Goal: Download file/media

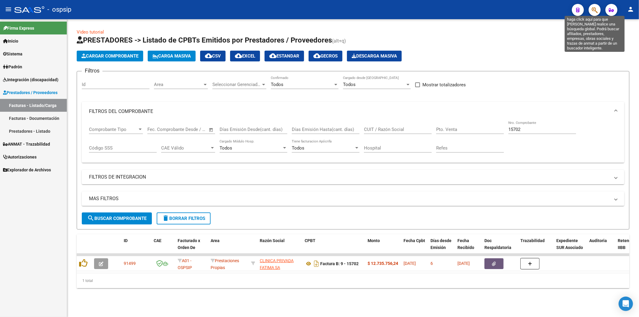
click at [593, 10] on icon "button" at bounding box center [595, 10] width 6 height 7
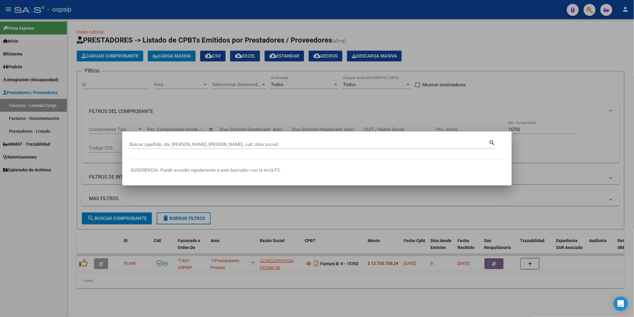
click at [255, 148] on div "Buscar (apellido, dni, cuil, nro traspaso, cuit, obra social)" at bounding box center [308, 144] width 359 height 9
type input "VILTE"
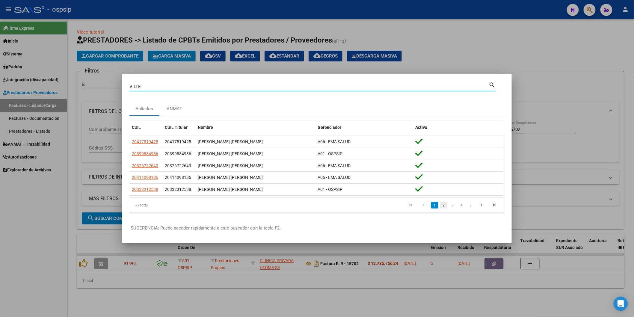
click at [444, 207] on link "2" at bounding box center [443, 205] width 7 height 7
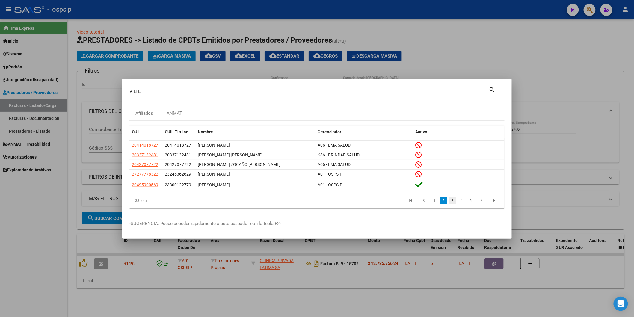
click at [453, 201] on link "3" at bounding box center [452, 200] width 7 height 7
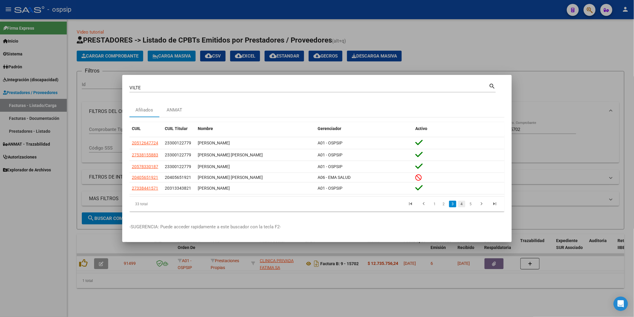
click at [461, 204] on link "4" at bounding box center [461, 204] width 7 height 7
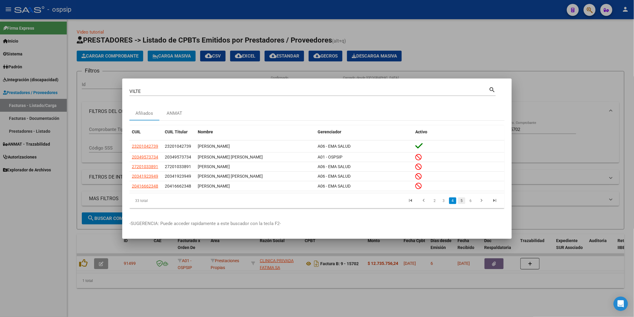
click at [462, 199] on link "5" at bounding box center [461, 200] width 7 height 7
click at [463, 199] on link "6" at bounding box center [461, 200] width 7 height 7
click at [471, 199] on link "7" at bounding box center [470, 200] width 7 height 7
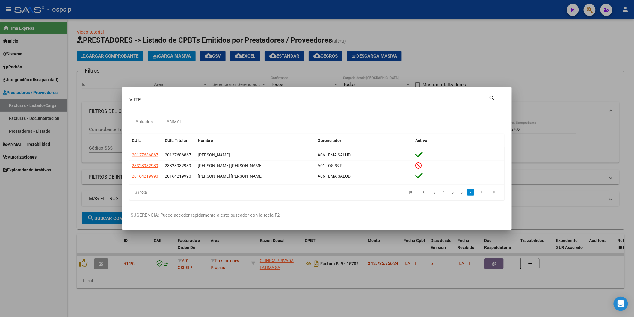
click at [502, 9] on div at bounding box center [317, 158] width 634 height 317
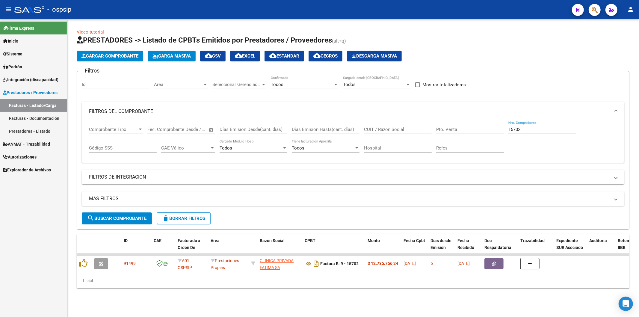
click at [540, 129] on input "15702" at bounding box center [542, 129] width 68 height 5
type input "1"
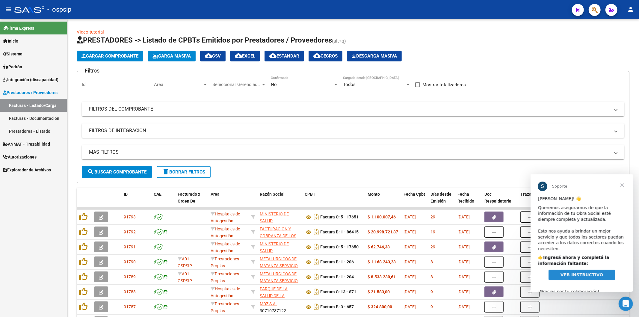
click at [621, 183] on span "Cerrar" at bounding box center [622, 185] width 22 height 22
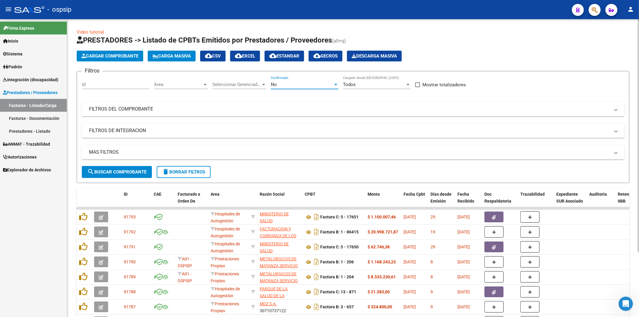
click at [309, 83] on div "No" at bounding box center [302, 84] width 62 height 5
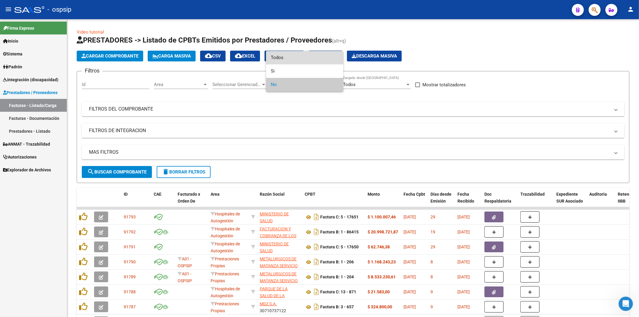
click at [307, 56] on span "Todos" at bounding box center [305, 57] width 68 height 13
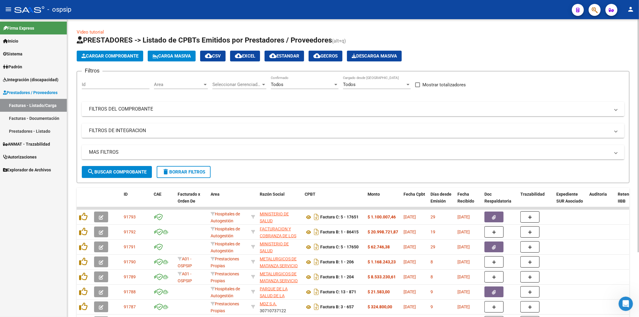
click at [578, 109] on mat-panel-title "FILTROS DEL COMPROBANTE" at bounding box center [349, 109] width 521 height 7
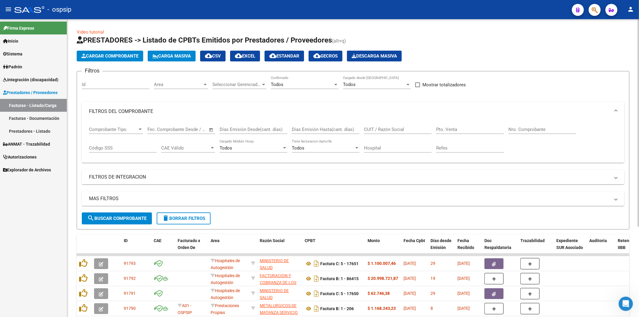
click at [533, 132] on input "Nro. Comprobante" at bounding box center [542, 129] width 68 height 5
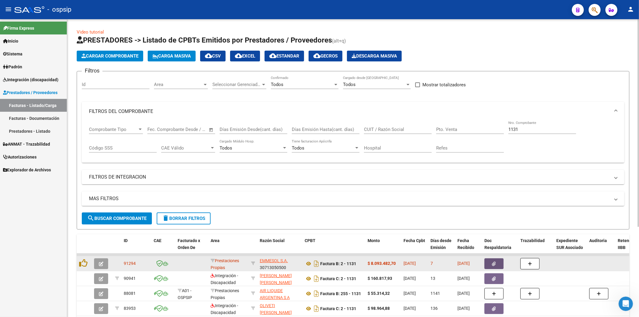
click at [492, 262] on icon "button" at bounding box center [494, 264] width 4 height 4
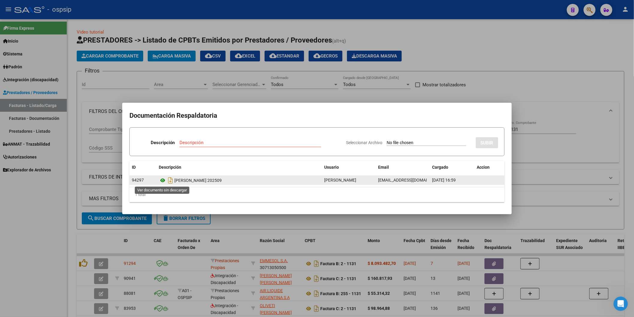
click at [161, 179] on icon at bounding box center [163, 180] width 8 height 7
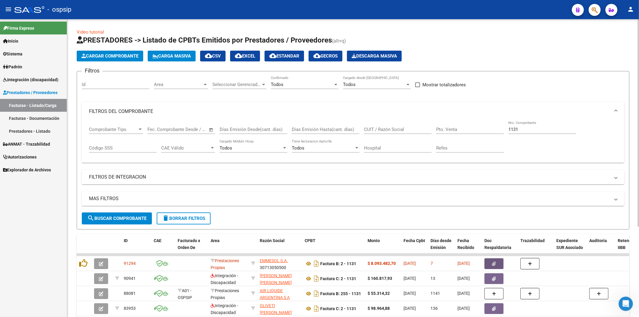
click at [540, 128] on input "1131" at bounding box center [542, 129] width 68 height 5
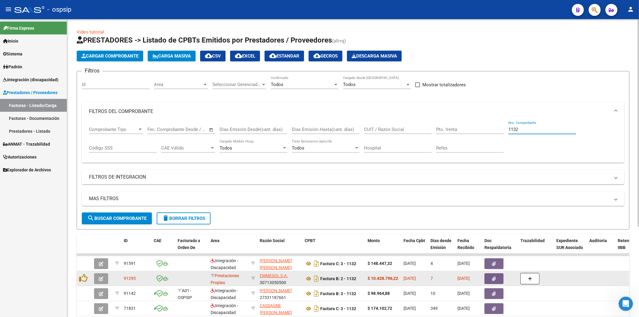
type input "1132"
click at [493, 279] on icon "button" at bounding box center [494, 278] width 4 height 4
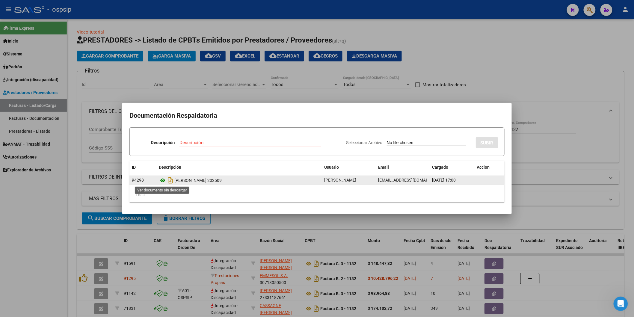
click at [162, 179] on icon at bounding box center [163, 180] width 8 height 7
